Goal: Navigation & Orientation: Find specific page/section

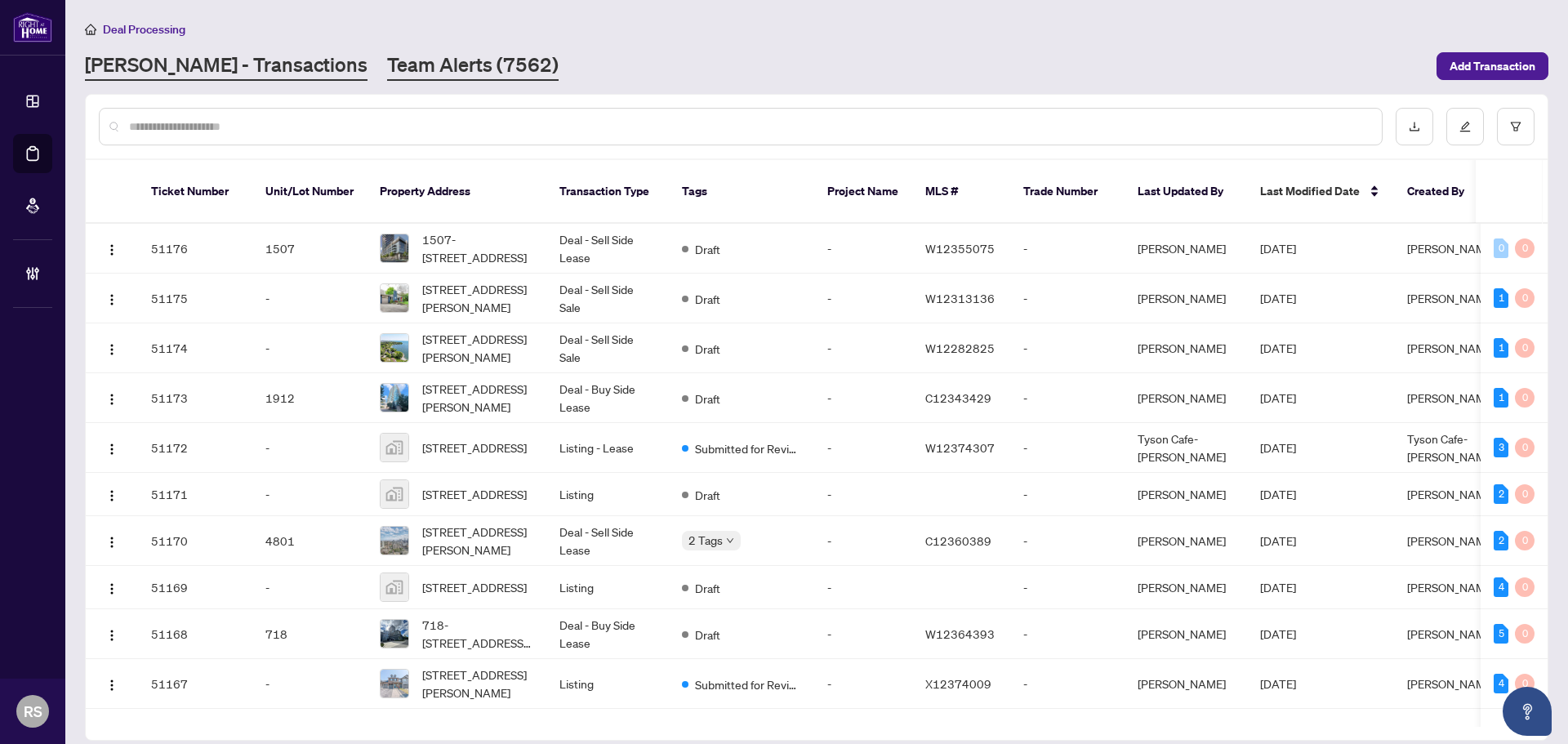
drag, startPoint x: 0, startPoint y: 0, endPoint x: 338, endPoint y: 62, distance: 343.6
click at [387, 62] on link "Team Alerts (7562)" at bounding box center [473, 66] width 172 height 29
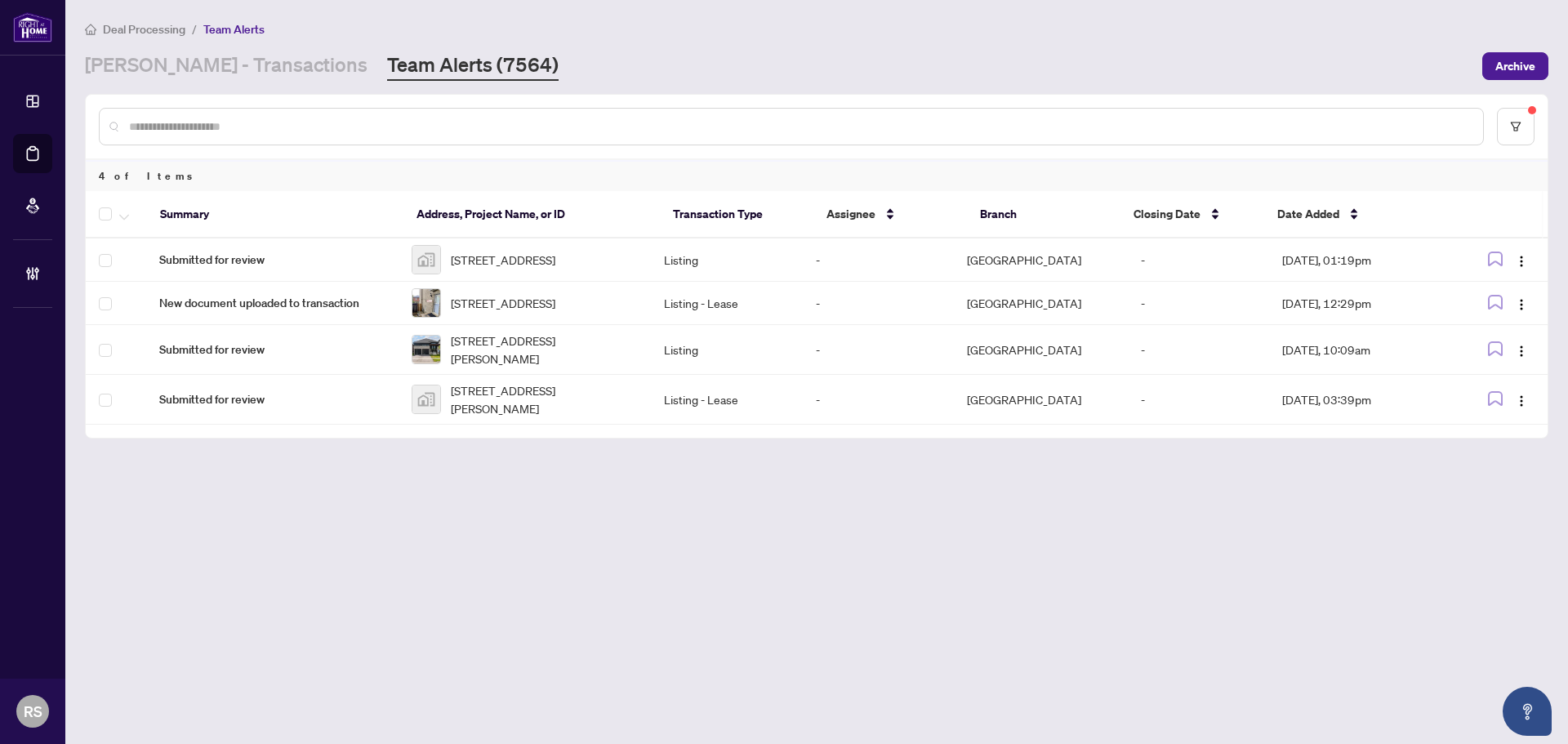
click at [132, 28] on span "Deal Processing" at bounding box center [144, 29] width 83 height 15
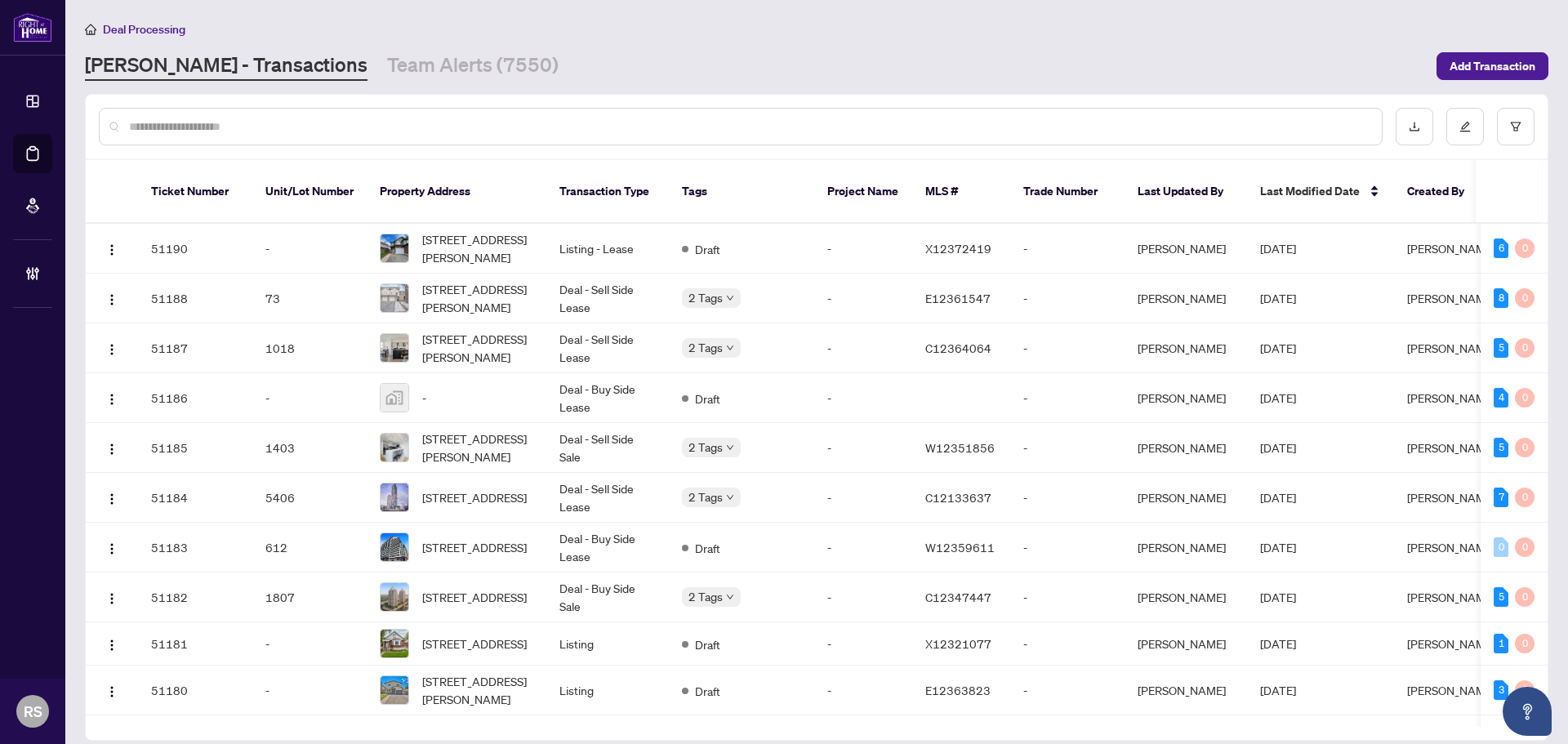
click at [181, 62] on link "[PERSON_NAME] - Transactions" at bounding box center [227, 66] width 283 height 29
click at [387, 63] on link "Team Alerts (7550)" at bounding box center [473, 66] width 172 height 29
